Goal: Information Seeking & Learning: Learn about a topic

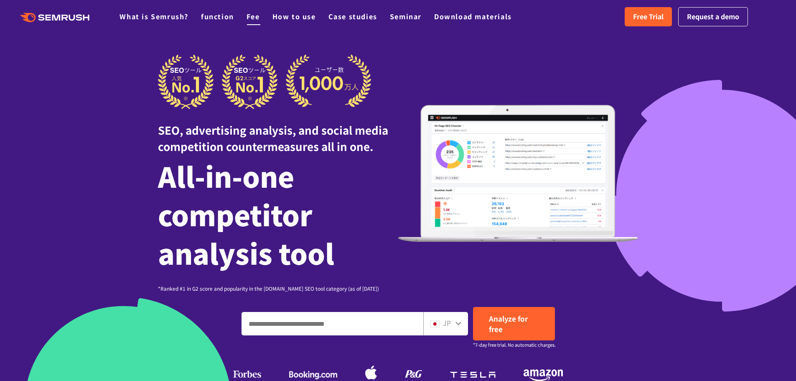
click at [255, 17] on font "Fee" at bounding box center [253, 16] width 13 height 10
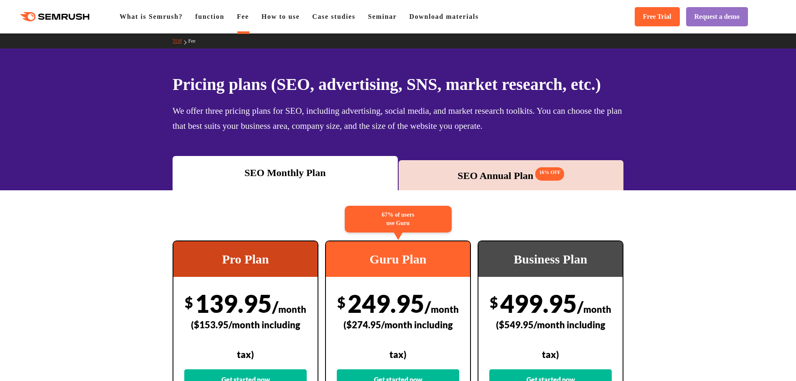
click at [43, 19] on icon at bounding box center [42, 16] width 6 height 6
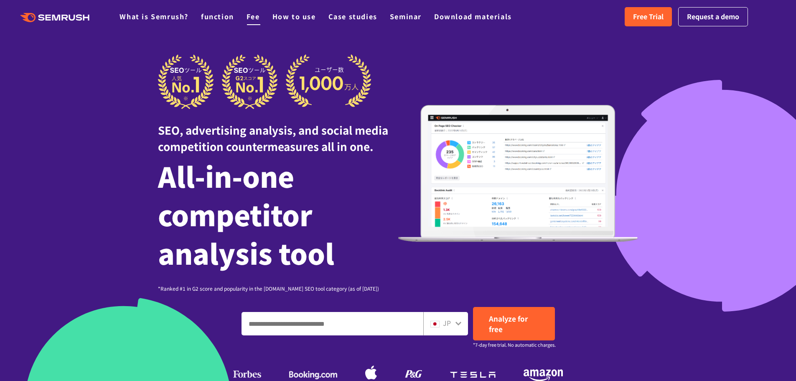
click at [253, 15] on font "Fee" at bounding box center [253, 16] width 13 height 10
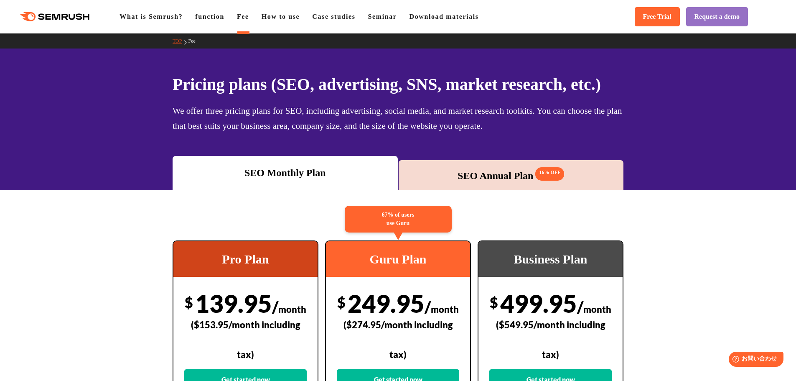
click at [70, 12] on icon ".cls {fill: #FF642D;}" at bounding box center [55, 16] width 94 height 9
